Goal: Task Accomplishment & Management: Use online tool/utility

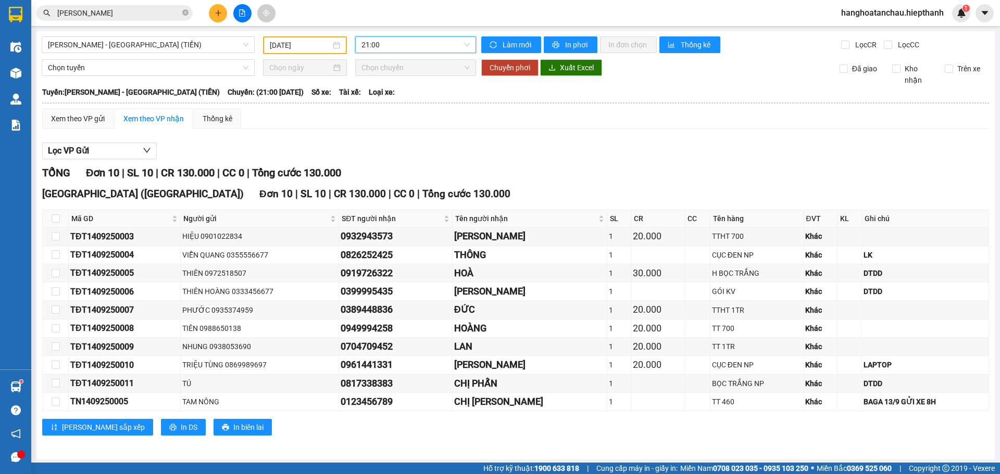
scroll to position [2, 0]
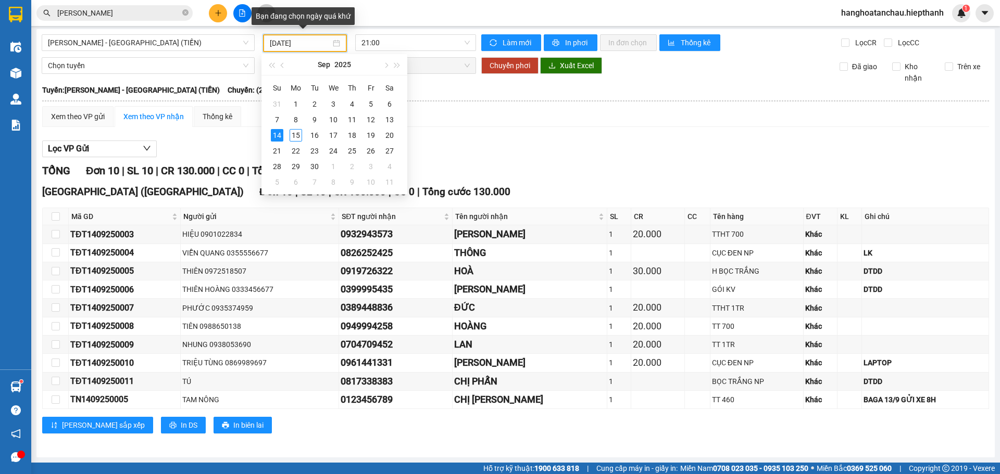
click at [324, 44] on input "[DATE]" at bounding box center [300, 42] width 61 height 11
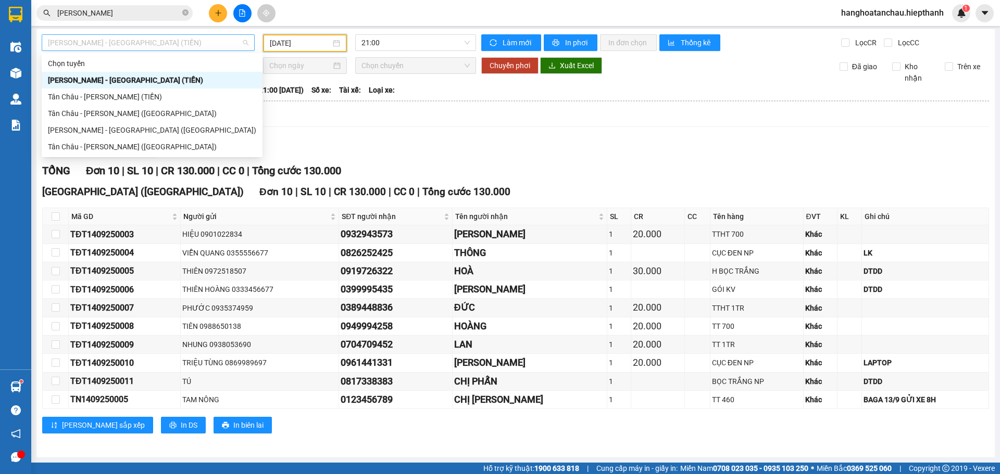
click at [183, 38] on span "[PERSON_NAME] - [GEOGRAPHIC_DATA] (TIỀN)" at bounding box center [148, 43] width 200 height 16
click at [54, 148] on div "Tân Châu - [PERSON_NAME] ([GEOGRAPHIC_DATA])" at bounding box center [152, 146] width 208 height 11
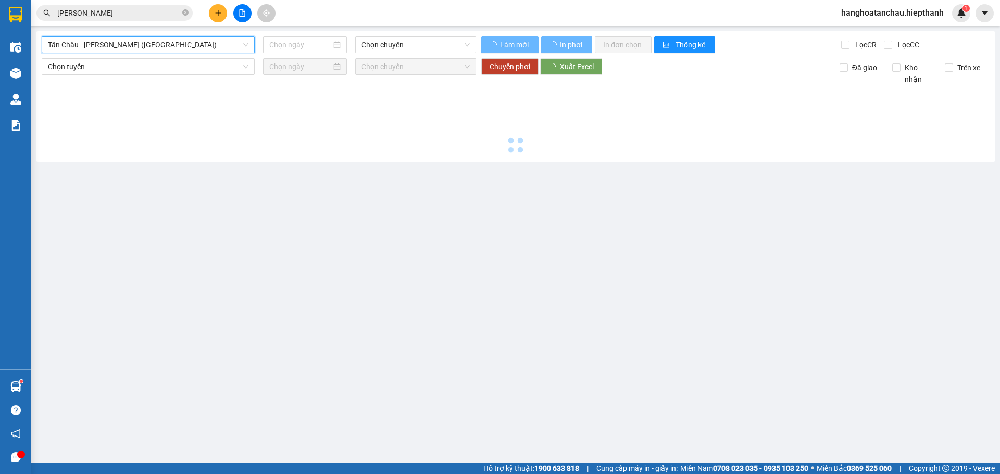
scroll to position [0, 0]
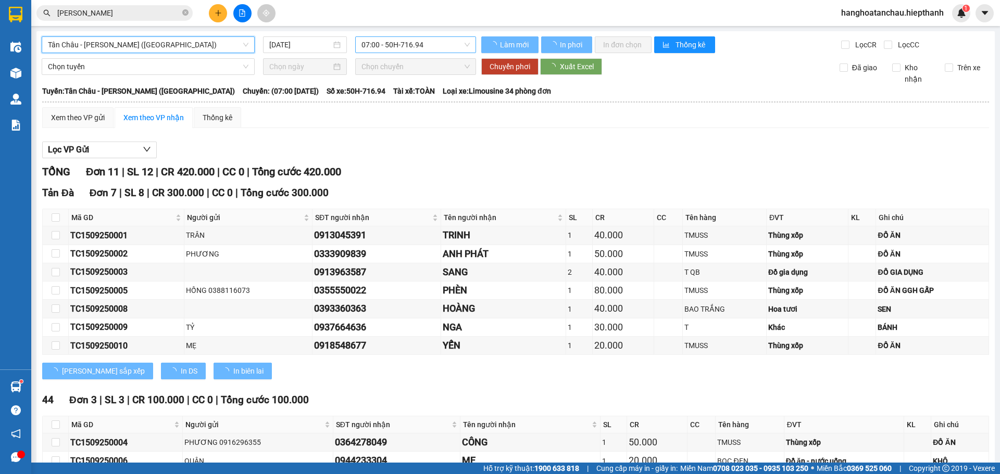
click at [401, 43] on span "07:00 - 50H-716.94" at bounding box center [415, 45] width 108 height 16
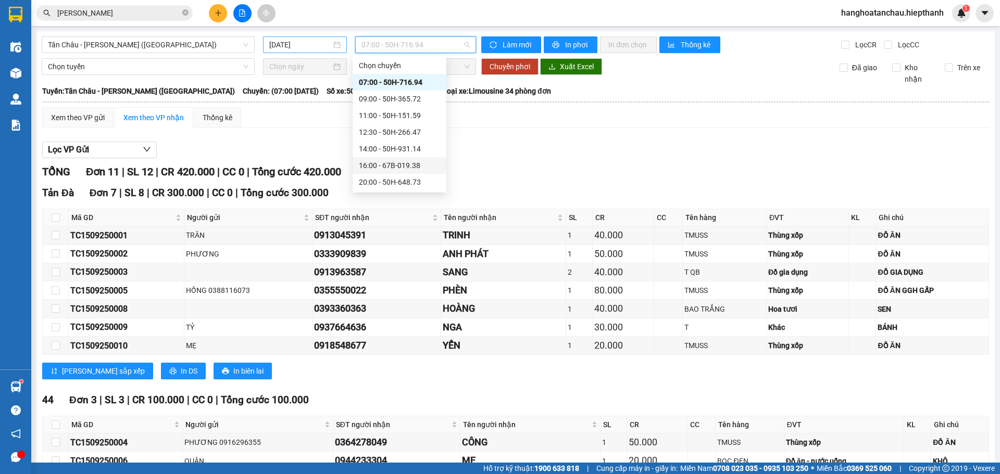
drag, startPoint x: 314, startPoint y: 45, endPoint x: 319, endPoint y: 81, distance: 36.8
click at [314, 45] on input "[DATE]" at bounding box center [300, 44] width 62 height 11
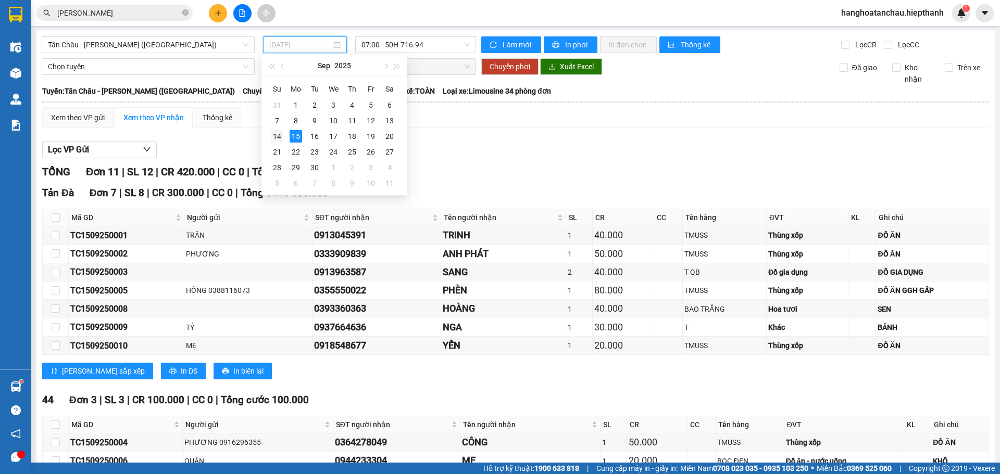
click at [276, 135] on div "14" at bounding box center [277, 136] width 12 height 12
type input "[DATE]"
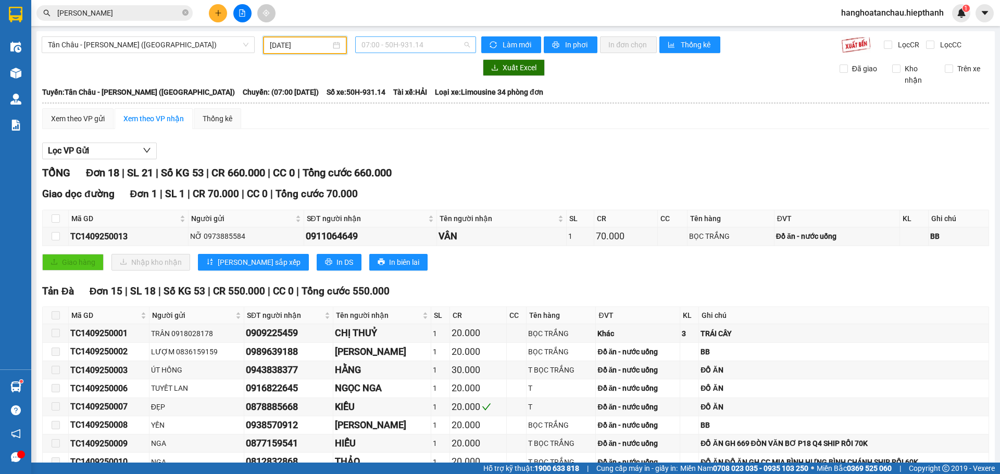
click at [422, 44] on span "07:00 - 50H-931.14" at bounding box center [415, 45] width 108 height 16
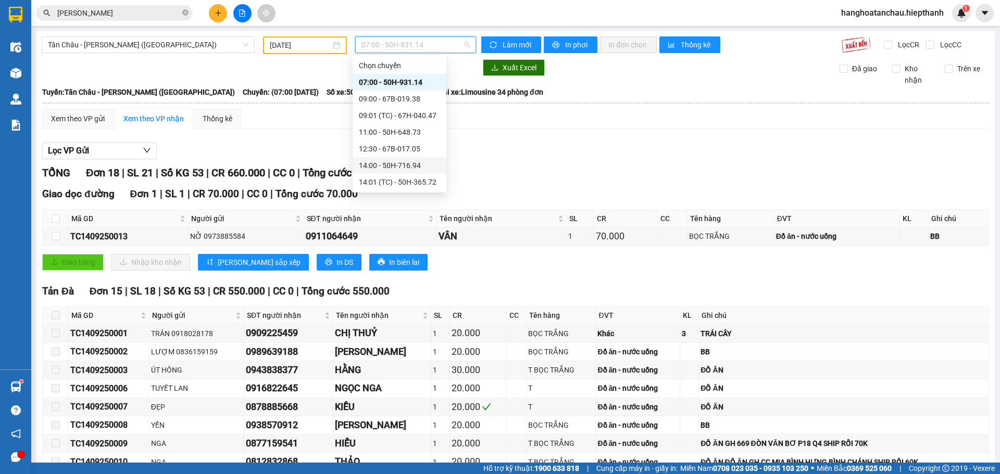
scroll to position [104, 0]
click at [367, 165] on div "23:00 - 67H-040.47" at bounding box center [399, 161] width 81 height 11
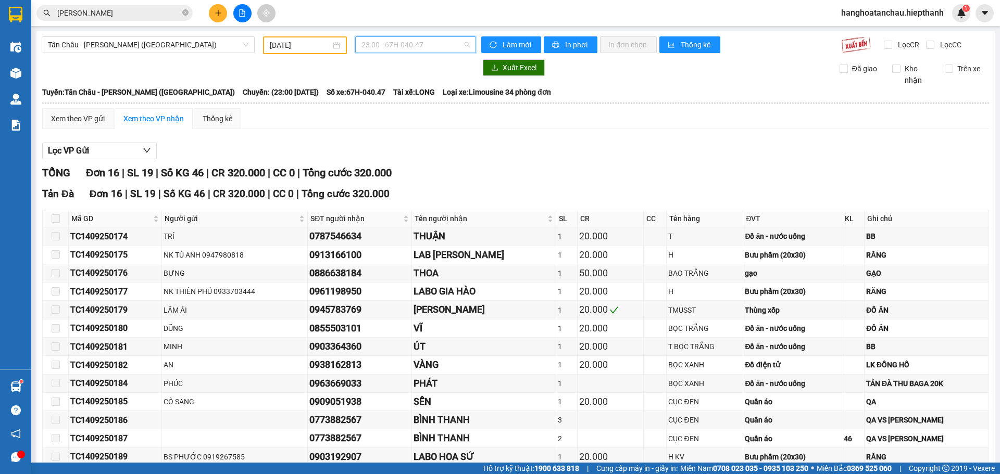
click at [429, 49] on span "23:00 - 67H-040.47" at bounding box center [415, 45] width 108 height 16
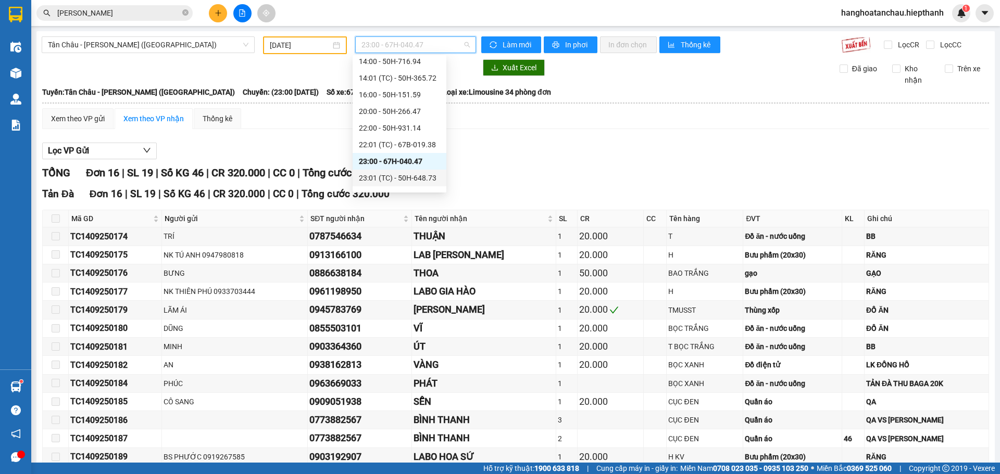
click at [364, 177] on div "23:01 (TC) - 50H-648.73" at bounding box center [399, 177] width 81 height 11
